Goal: Information Seeking & Learning: Learn about a topic

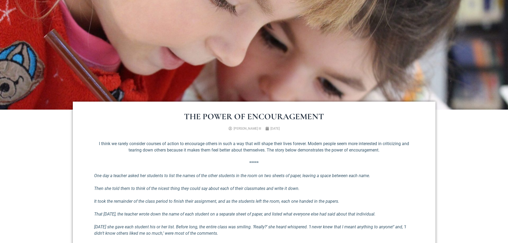
scroll to position [133, 0]
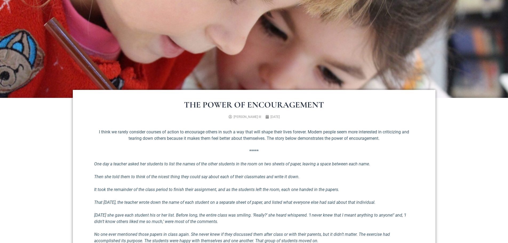
drag, startPoint x: 256, startPoint y: 117, endPoint x: 225, endPoint y: 117, distance: 30.7
click at [234, 117] on span "[PERSON_NAME] III" at bounding box center [247, 117] width 27 height 4
copy span "Richard E. Simmons II"
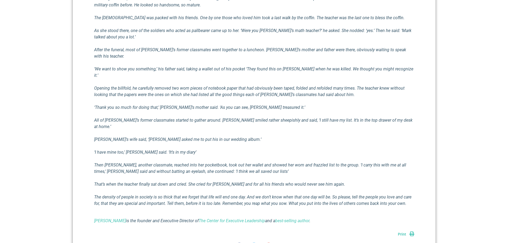
scroll to position [400, 0]
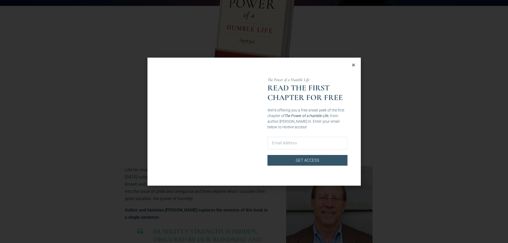
scroll to position [187, 0]
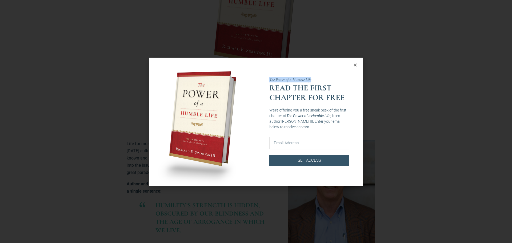
click at [357, 64] on div "The Power of a Humble Life READ THE FIRST CHAPTER FOR FREE We’re offering you a…" at bounding box center [255, 122] width 213 height 128
click at [355, 64] on icon "Close" at bounding box center [355, 65] width 4 height 4
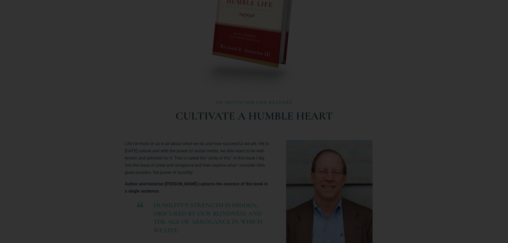
click at [354, 64] on icon "Close" at bounding box center [353, 65] width 4 height 4
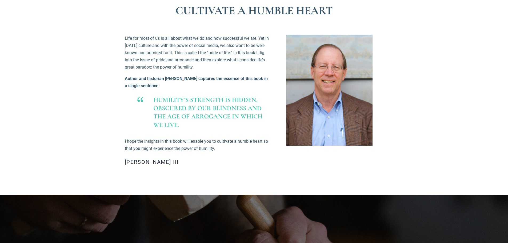
scroll to position [293, 0]
